Goal: Task Accomplishment & Management: Manage account settings

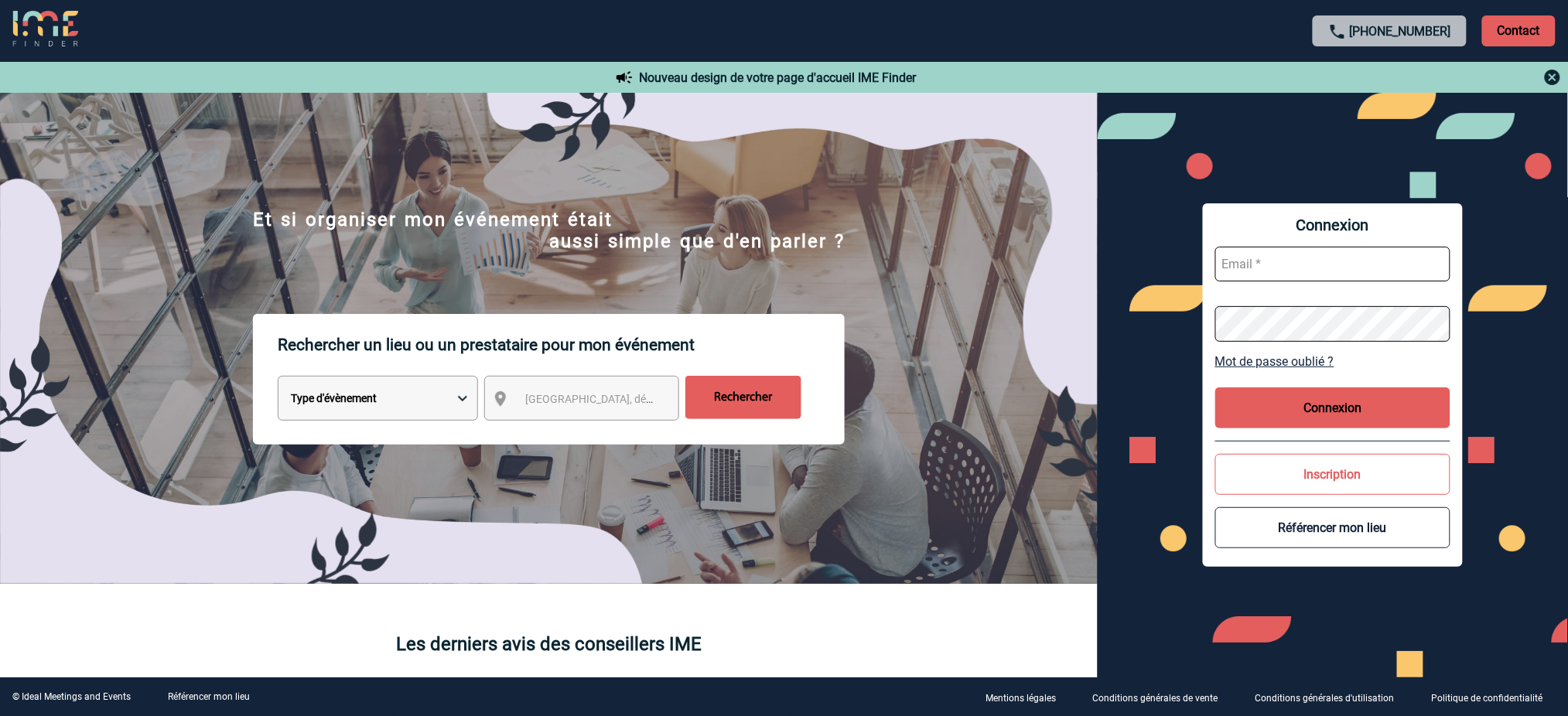
type input "mnoblet@ime-groupe.com"
click at [1373, 395] on button "Connexion" at bounding box center [1332, 407] width 235 height 41
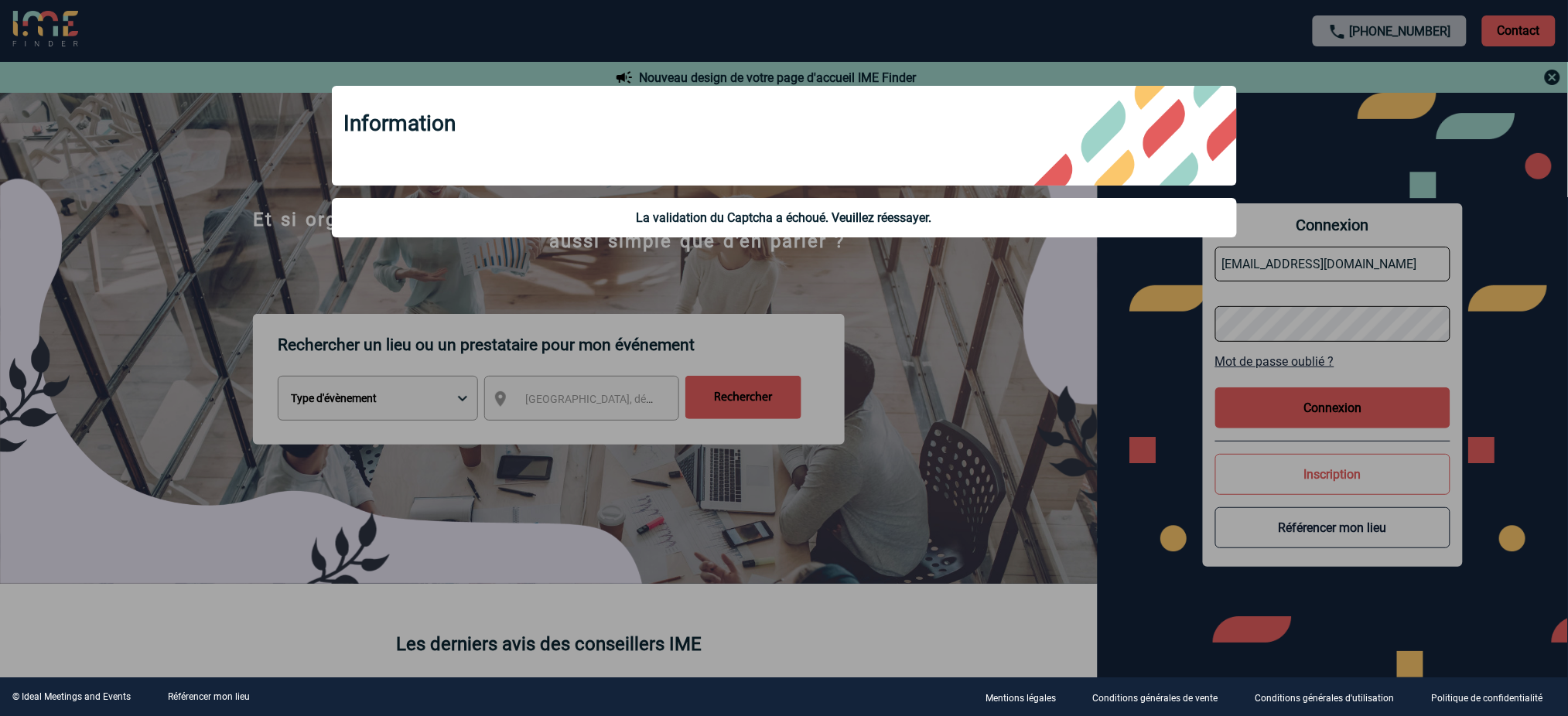
click at [943, 313] on div at bounding box center [784, 358] width 1568 height 716
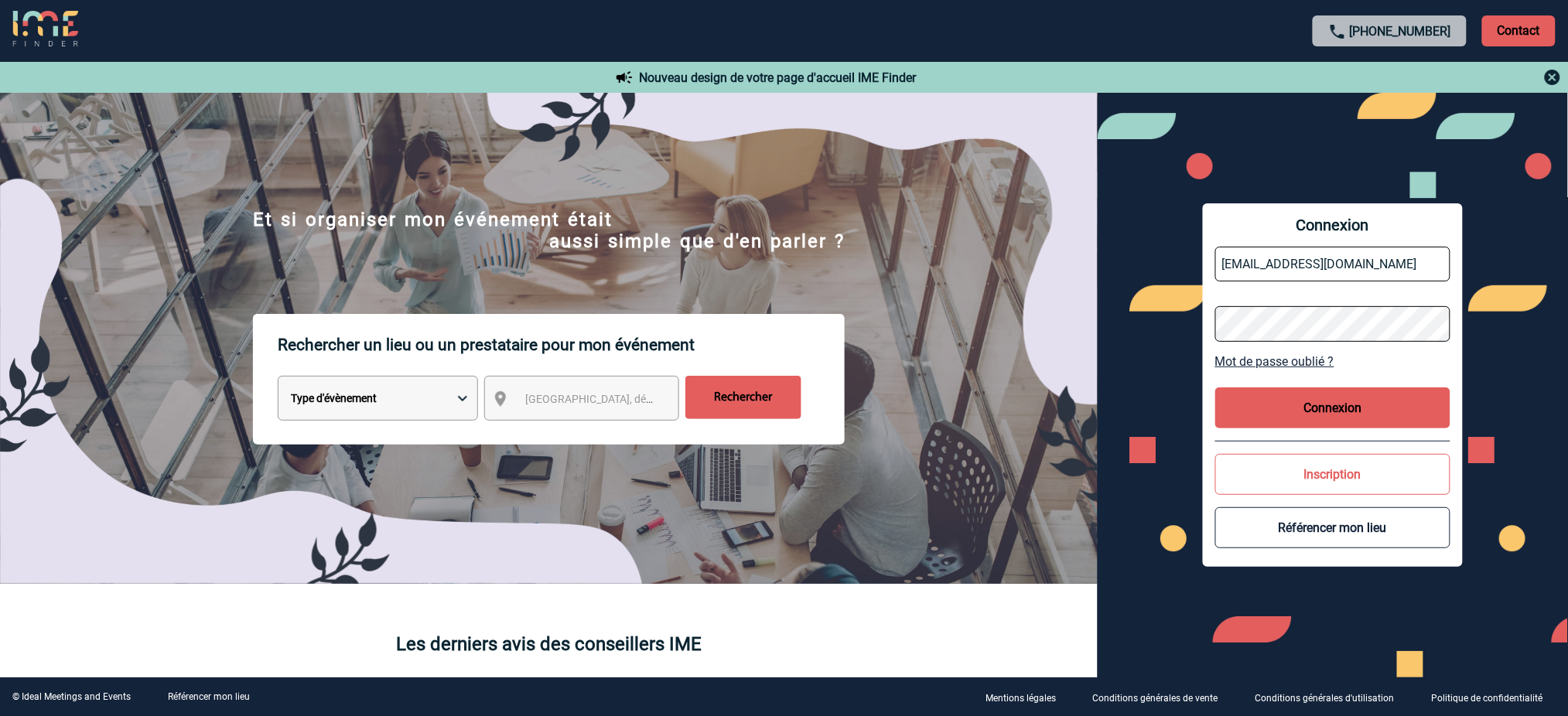
click at [1352, 402] on button "Connexion" at bounding box center [1332, 407] width 235 height 41
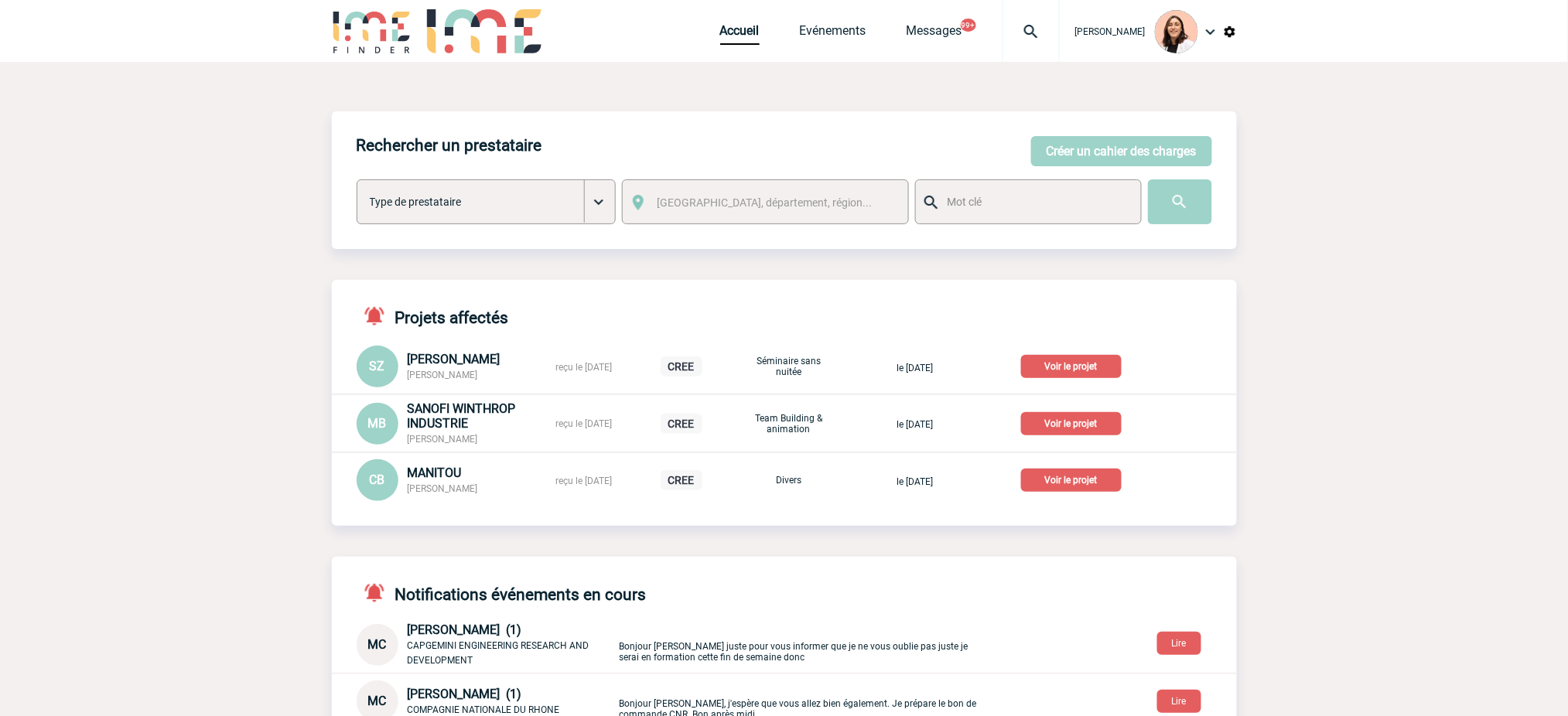
click at [1038, 38] on img at bounding box center [1031, 32] width 55 height 19
click at [1024, 116] on input "search" at bounding box center [957, 119] width 213 height 23
type input "2000419671"
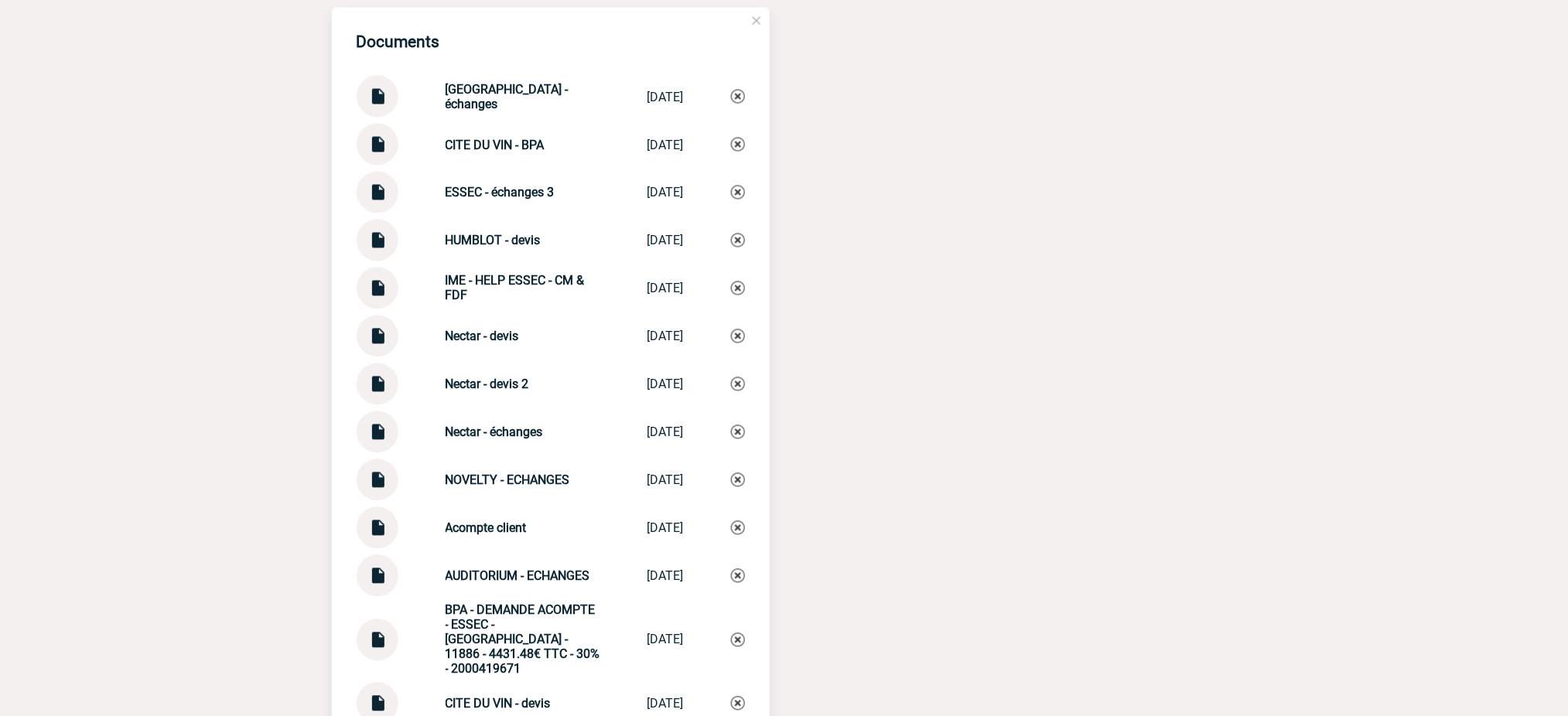
scroll to position [3094, 0]
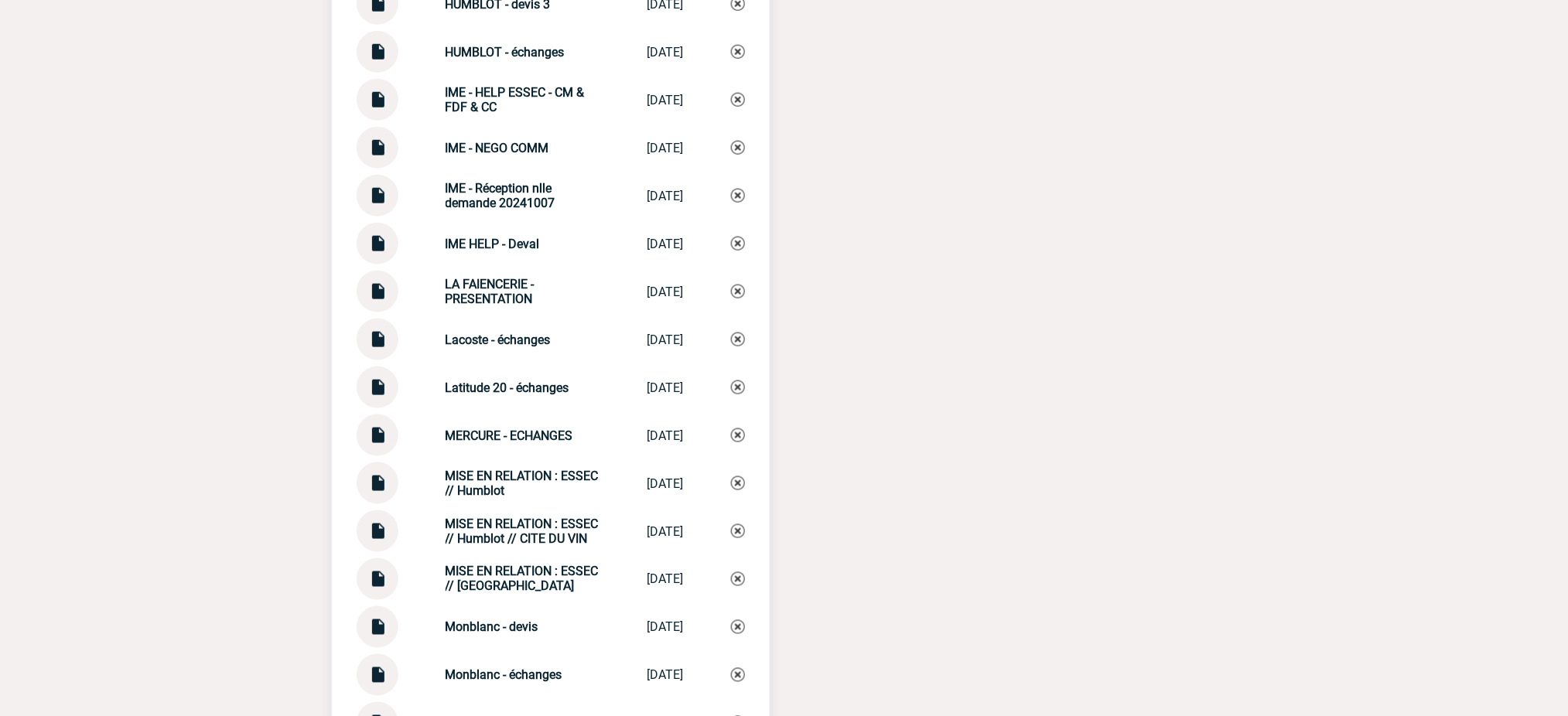
scroll to position [4852, 0]
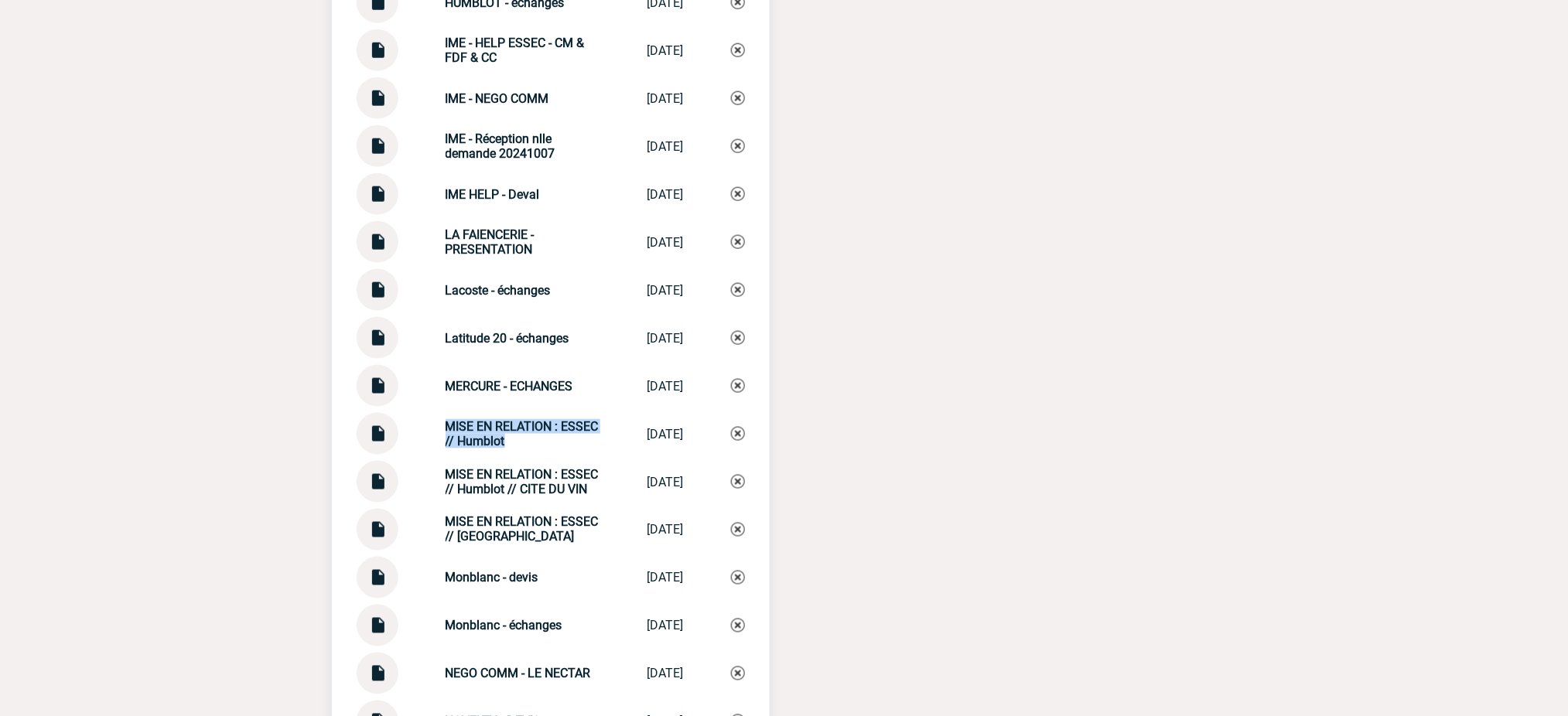
drag, startPoint x: 547, startPoint y: 420, endPoint x: 437, endPoint y: 399, distance: 112.0
click at [437, 413] on div "MISE EN RELATION : ESSEC // Humblot MISE EN RELATIO... 15/09/2025" at bounding box center [551, 434] width 388 height 42
copy strong "MISE EN RELATION : ESSEC // Humblot"
click at [737, 427] on img at bounding box center [738, 434] width 14 height 14
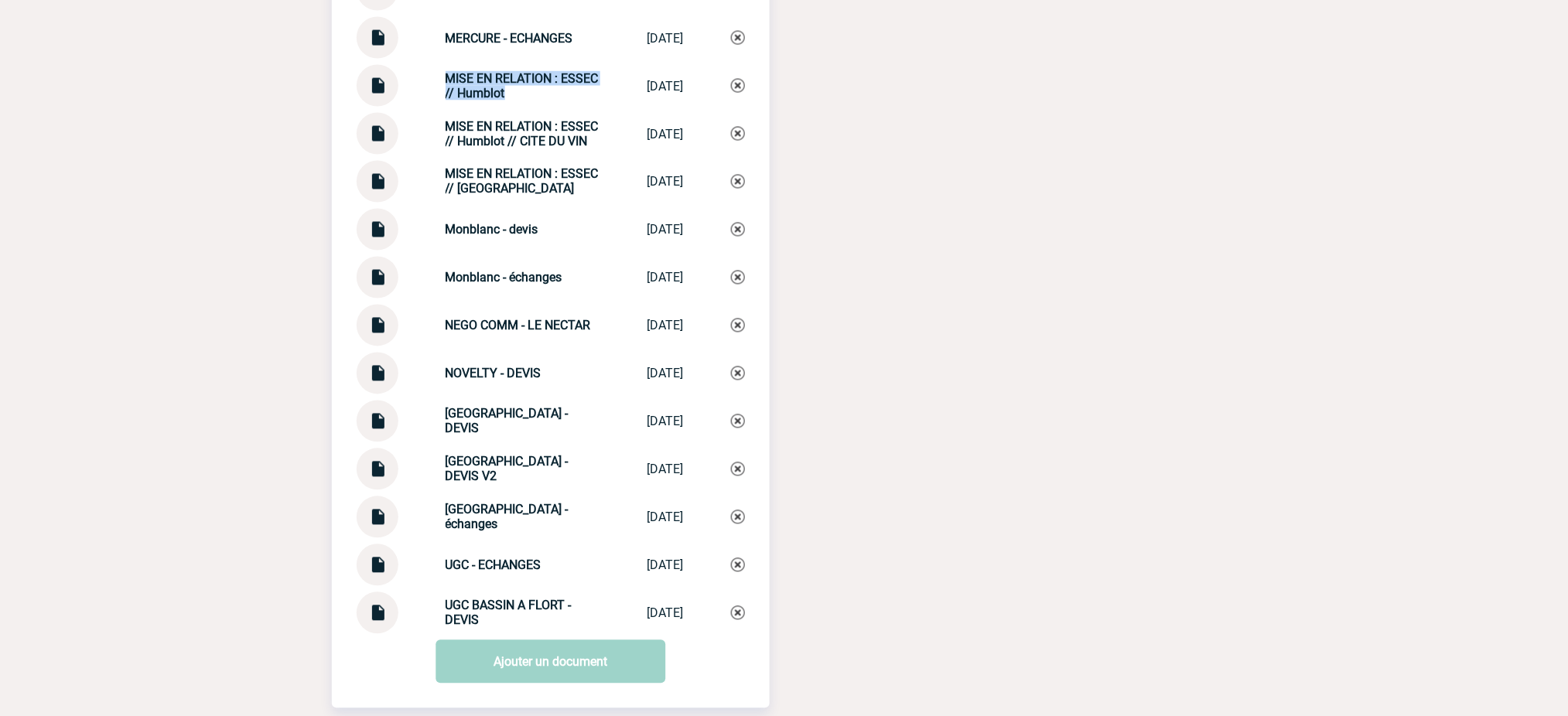
scroll to position [5312, 0]
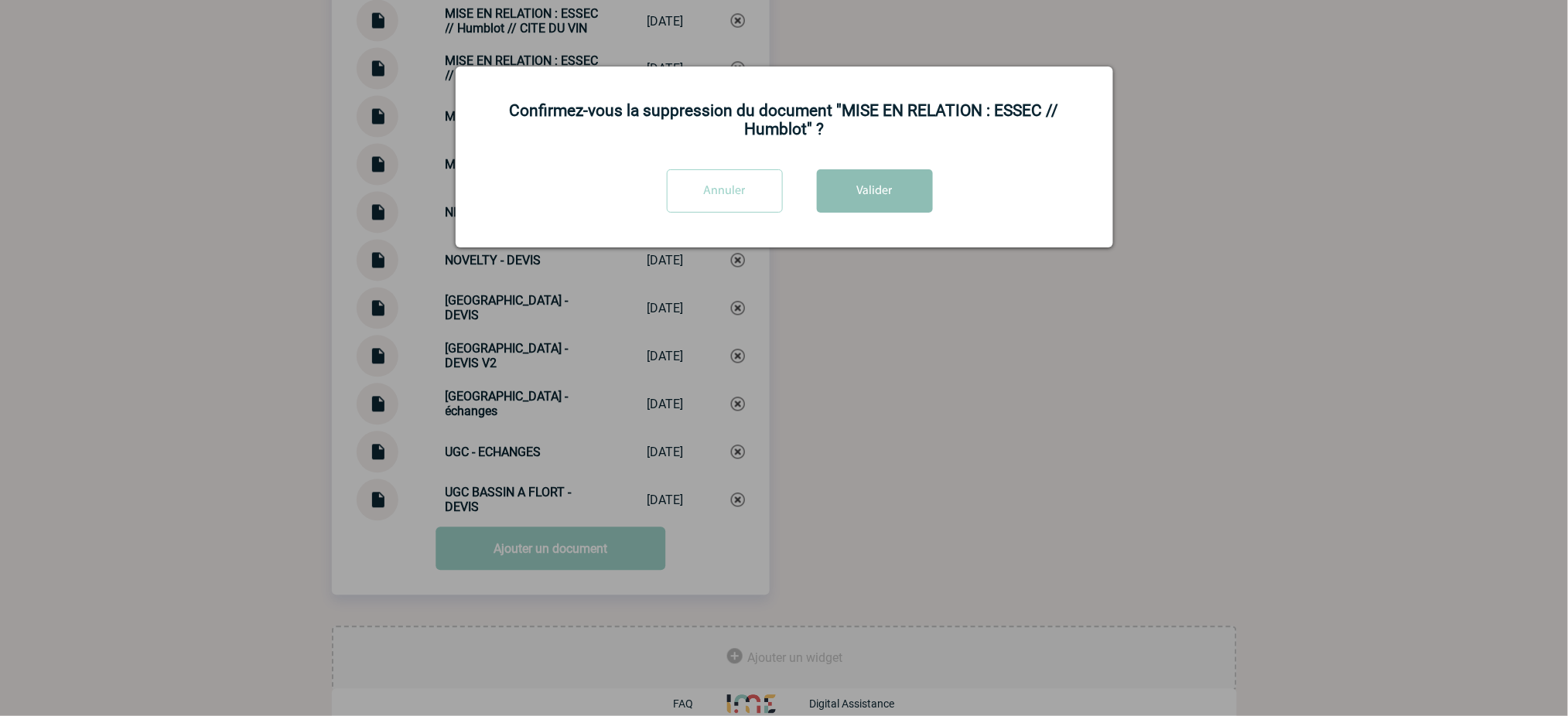
click at [855, 190] on button "Valider" at bounding box center [875, 191] width 116 height 44
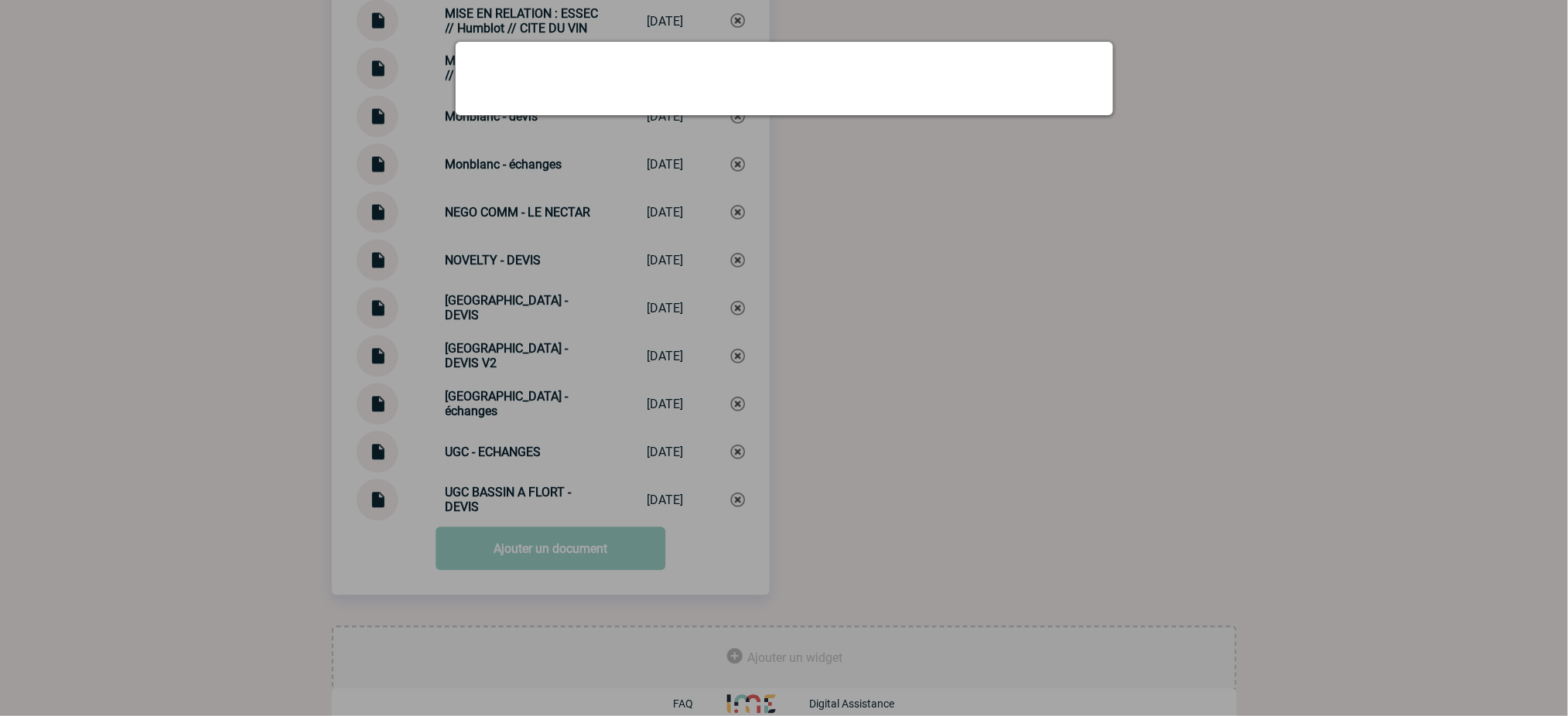
scroll to position [5265, 0]
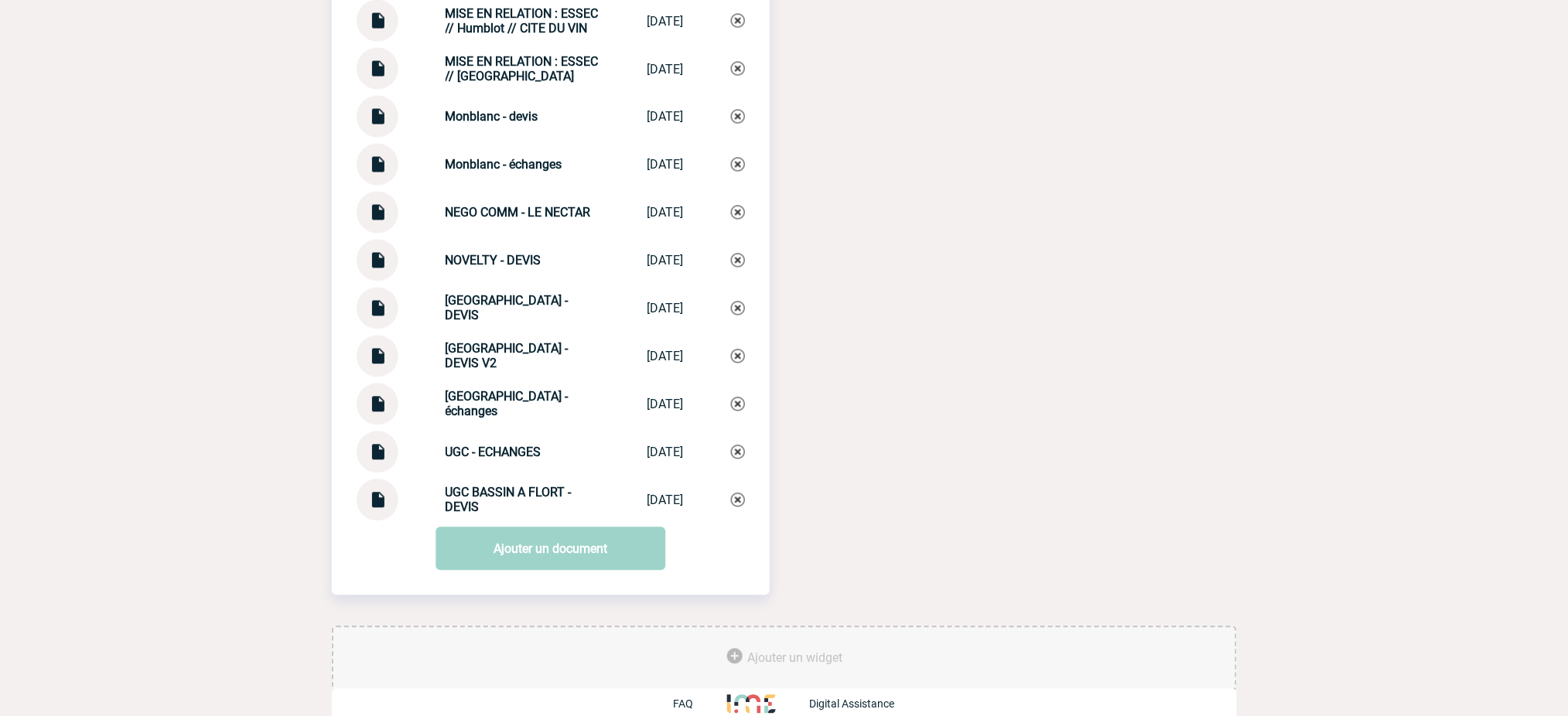
click at [599, 532] on link "Ajouter un document" at bounding box center [551, 550] width 230 height 44
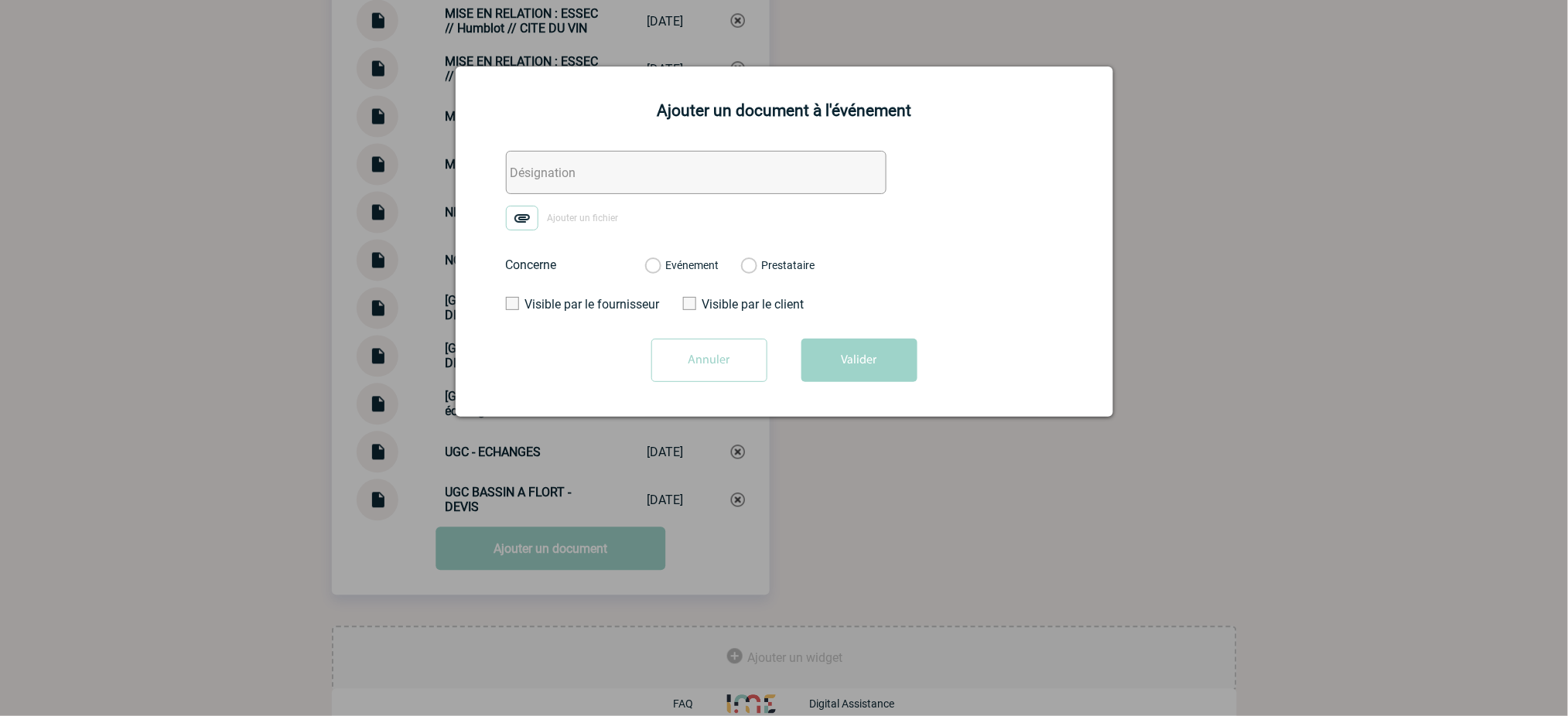
click at [655, 159] on input "text" at bounding box center [696, 172] width 380 height 44
paste input "MISE EN RELATION : ESSEC // Humblot"
type input "MISE EN RELATION : ESSEC // Humblot"
click at [507, 223] on img at bounding box center [522, 218] width 33 height 25
click at [0, 0] on input "Ajouter un fichier" at bounding box center [0, 0] width 0 height 0
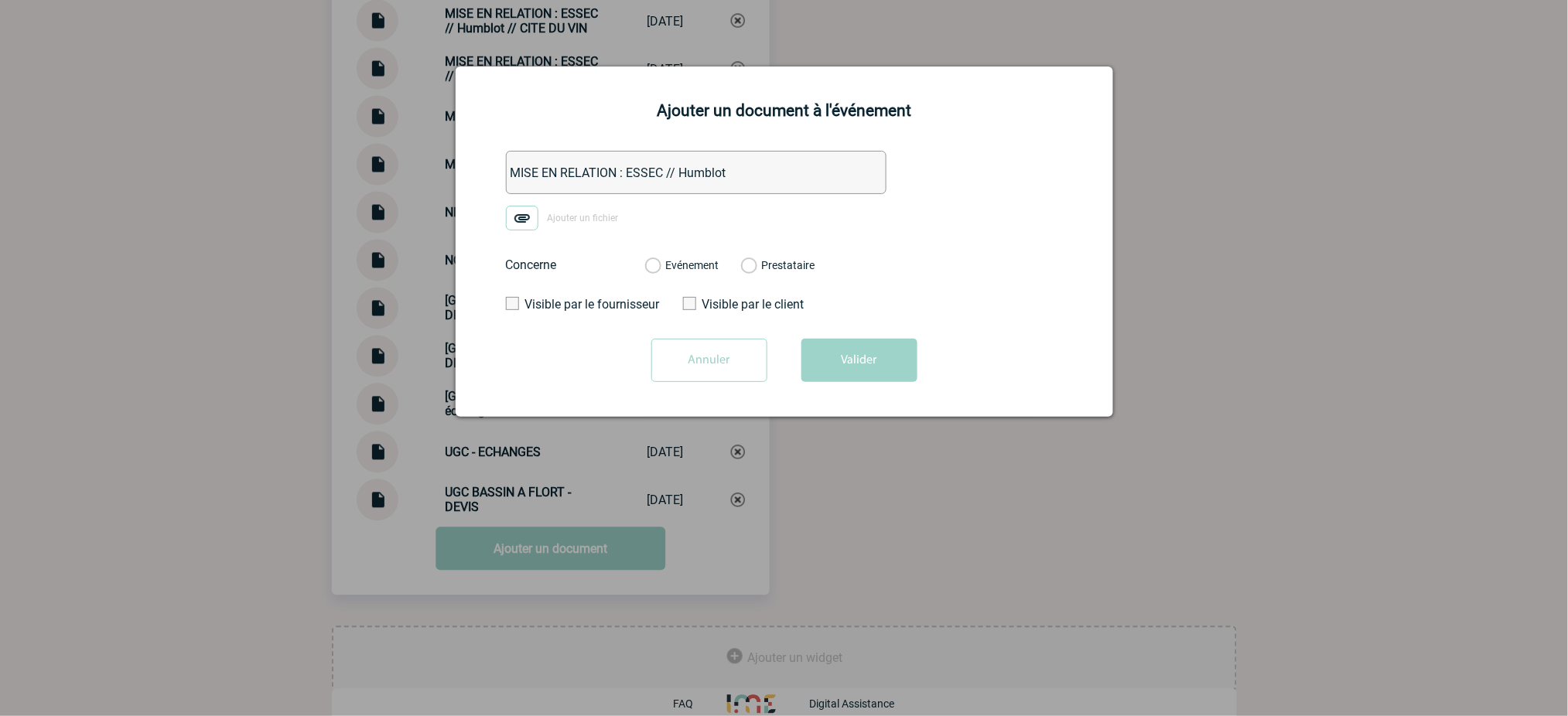
click at [514, 211] on img at bounding box center [522, 218] width 33 height 25
click at [0, 0] on input "Ajouter un fichier" at bounding box center [0, 0] width 0 height 0
click at [652, 263] on label "Evénement" at bounding box center [652, 266] width 15 height 14
click at [0, 0] on input "Evénement" at bounding box center [0, 0] width 0 height 0
click at [872, 365] on button "Valider" at bounding box center [859, 360] width 116 height 44
